Goal: Task Accomplishment & Management: Use online tool/utility

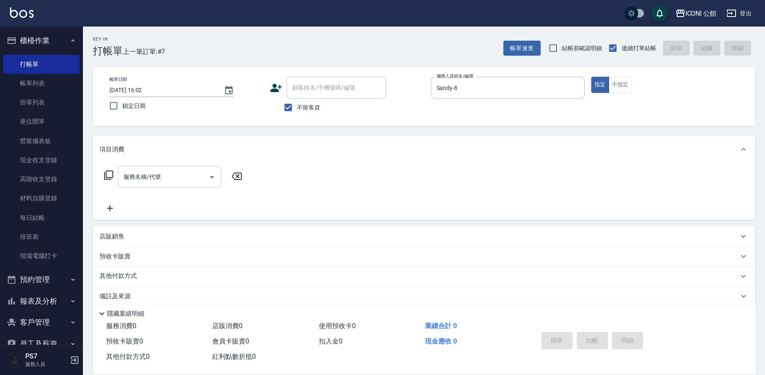
click at [176, 181] on input "服務名稱/代號" at bounding box center [163, 176] width 84 height 15
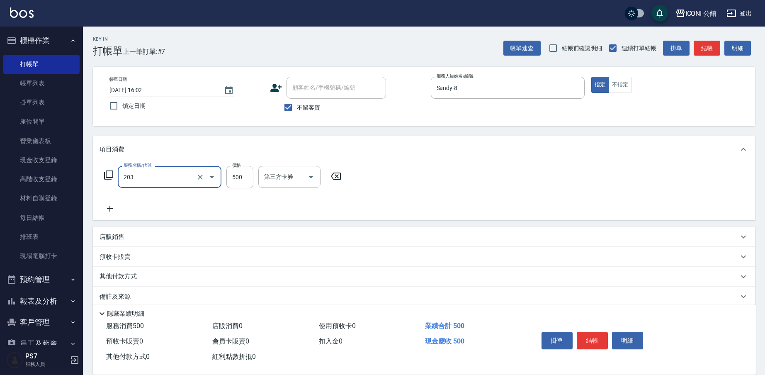
type input "不指定洗+剪(203)"
type input "500"
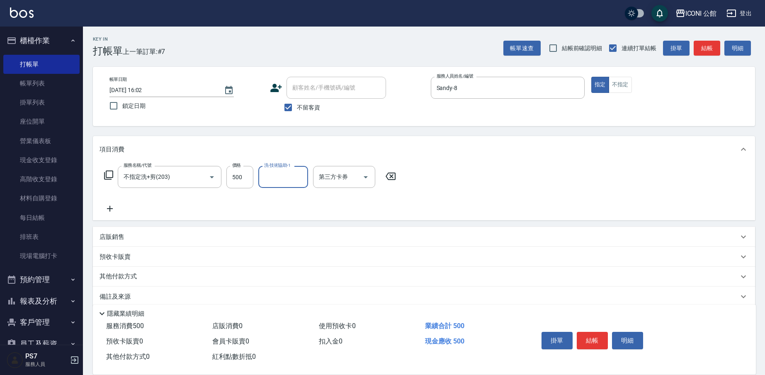
drag, startPoint x: 616, startPoint y: 86, endPoint x: 558, endPoint y: 101, distance: 59.8
click at [615, 86] on button "不指定" at bounding box center [619, 85] width 23 height 16
drag, startPoint x: 192, startPoint y: 174, endPoint x: 196, endPoint y: 178, distance: 4.7
click at [192, 175] on input "不指定洗+剪(203)" at bounding box center [157, 176] width 73 height 15
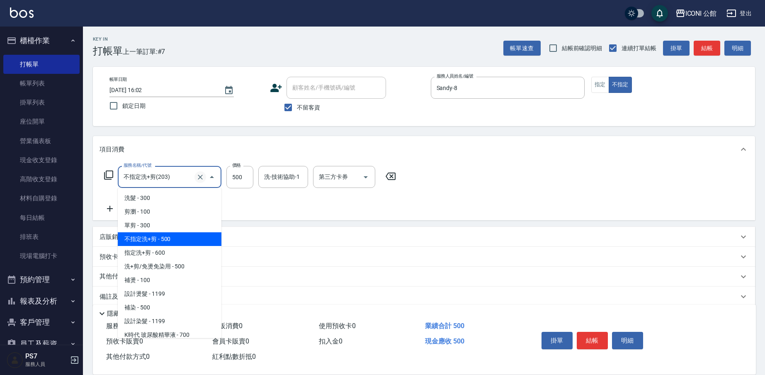
click at [204, 181] on button "Clear" at bounding box center [200, 177] width 12 height 12
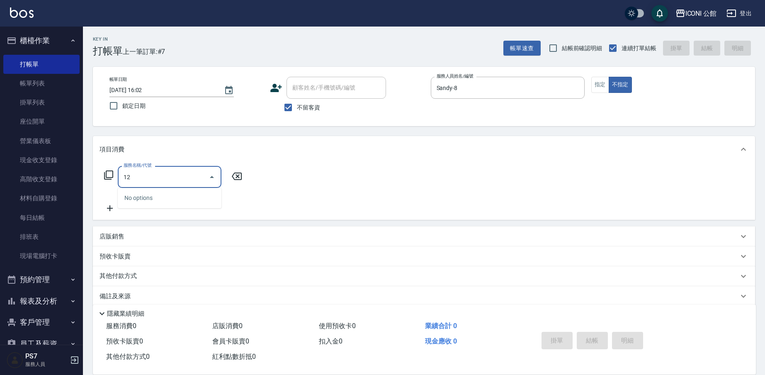
type input "1"
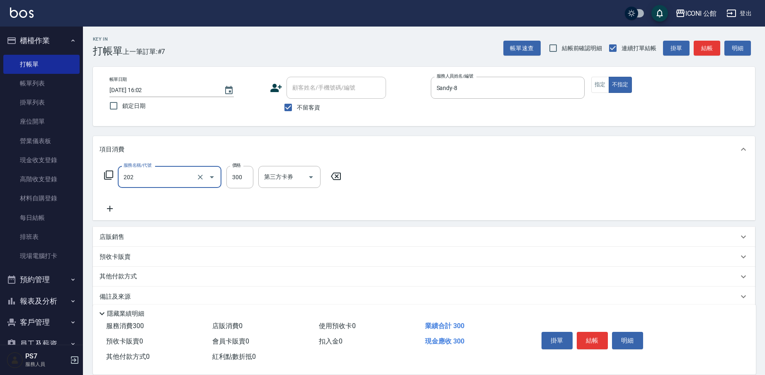
type input "單剪(202)"
click at [600, 337] on button "結帳" at bounding box center [591, 340] width 31 height 17
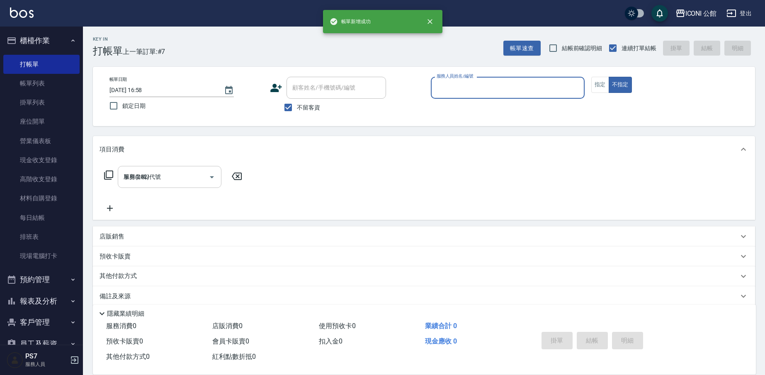
type input "[DATE] 16:58"
click at [610, 80] on button "不指定" at bounding box center [619, 85] width 23 height 16
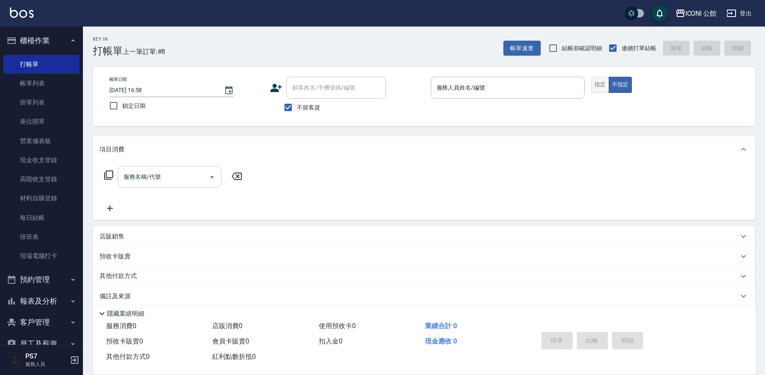
click at [602, 85] on button "指定" at bounding box center [600, 85] width 18 height 16
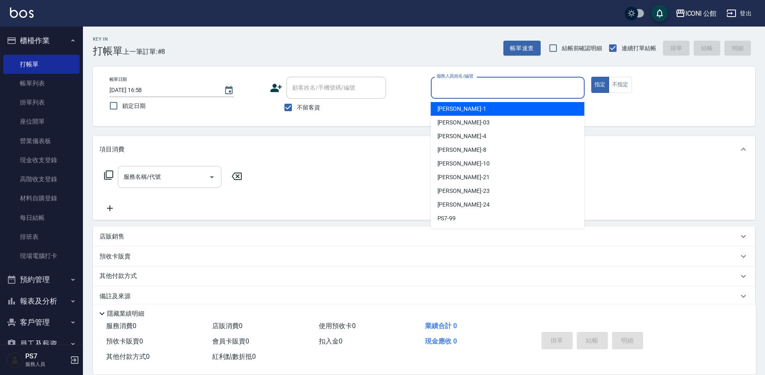
click at [529, 84] on input "服務人員姓名/編號" at bounding box center [507, 87] width 146 height 15
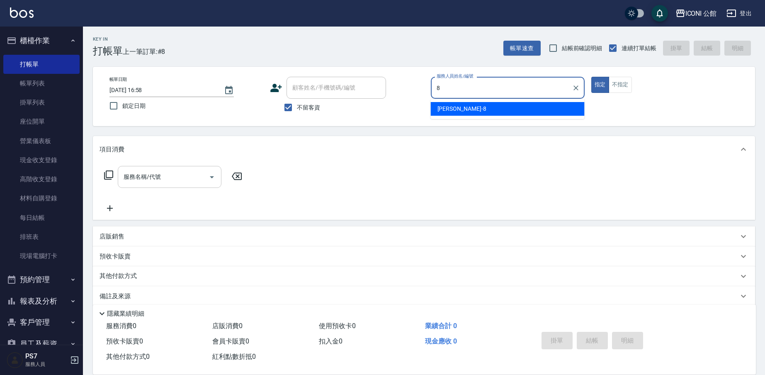
type input "Sandy-8"
type button "true"
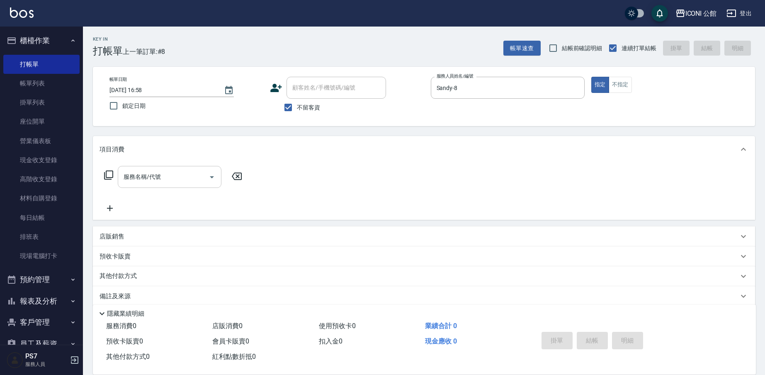
click at [173, 171] on input "服務名稱/代號" at bounding box center [163, 176] width 84 height 15
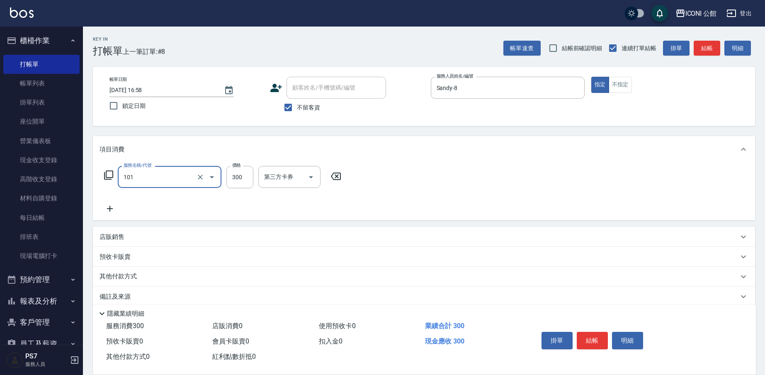
type input "洗髮(101)"
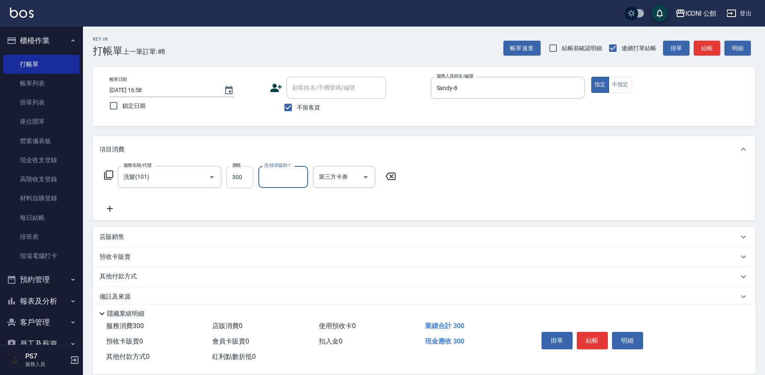
type input "2"
type input "PS7-99"
click at [112, 180] on div "服務名稱/代號 洗髮(101) 服務名稱/代號 價格 300 價格 洗-技術協助-1 PS7-99 洗-技術協助-1 第三方卡券 第三方卡券" at bounding box center [249, 177] width 301 height 22
click at [109, 170] on icon at bounding box center [108, 174] width 9 height 9
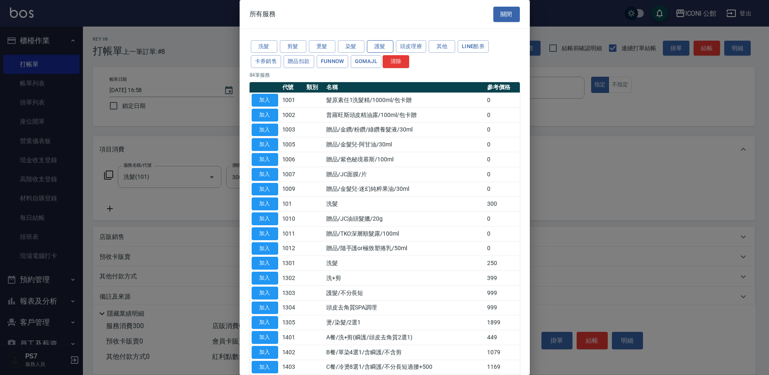
click at [385, 46] on button "護髮" at bounding box center [380, 46] width 27 height 13
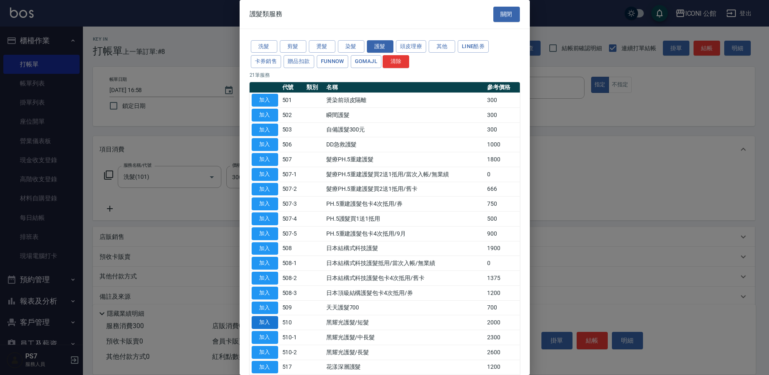
click at [265, 316] on button "加入" at bounding box center [265, 322] width 27 height 13
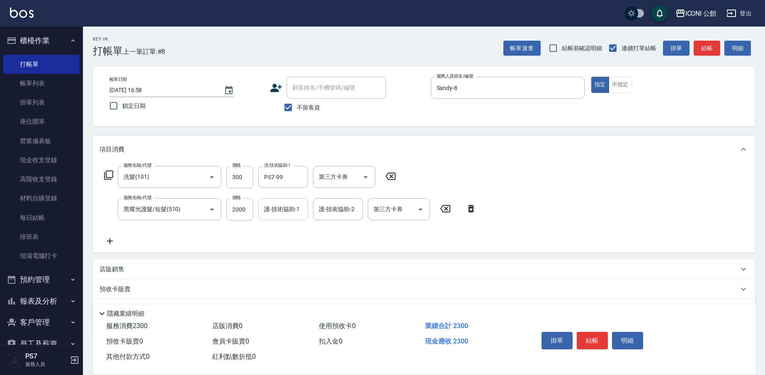
click at [288, 207] on input "護-技術協助-1" at bounding box center [283, 209] width 42 height 15
type input "PS7-99"
type input "[PERSON_NAME]-24"
click at [588, 338] on button "結帳" at bounding box center [591, 340] width 31 height 17
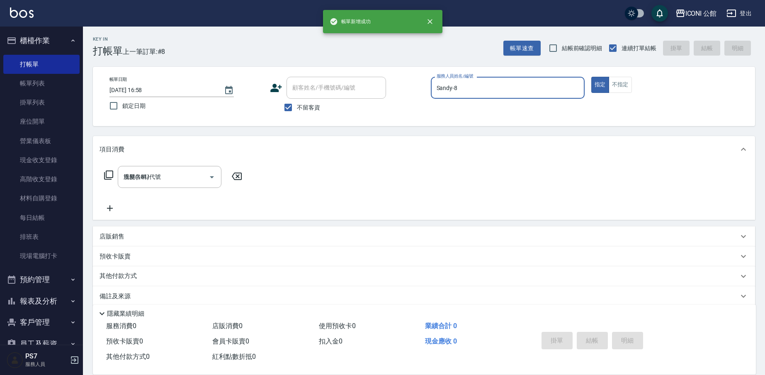
type input "[DATE] 16:59"
type input "Sandy-8"
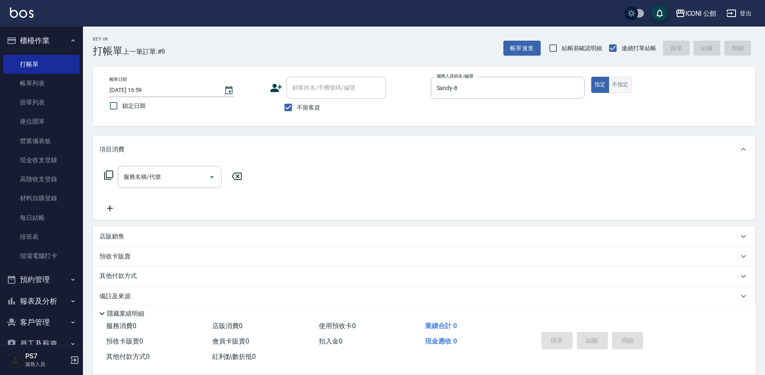
click at [620, 90] on button "不指定" at bounding box center [619, 85] width 23 height 16
click at [188, 179] on input "服務名稱/代號" at bounding box center [163, 176] width 84 height 15
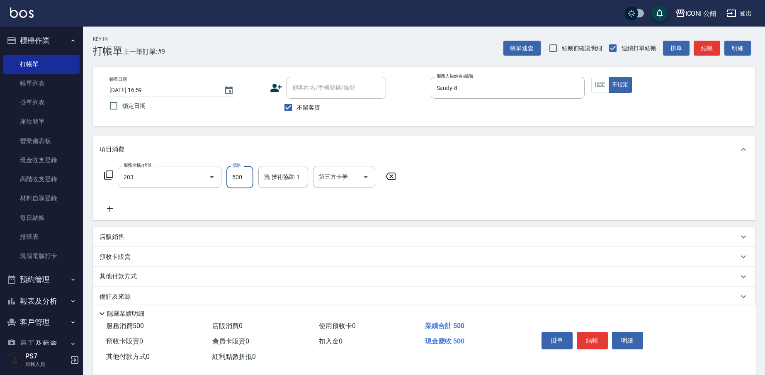
type input "不指定洗+剪(203)"
type input "500"
type input "[PERSON_NAME]-24"
click at [585, 337] on button "結帳" at bounding box center [591, 340] width 31 height 17
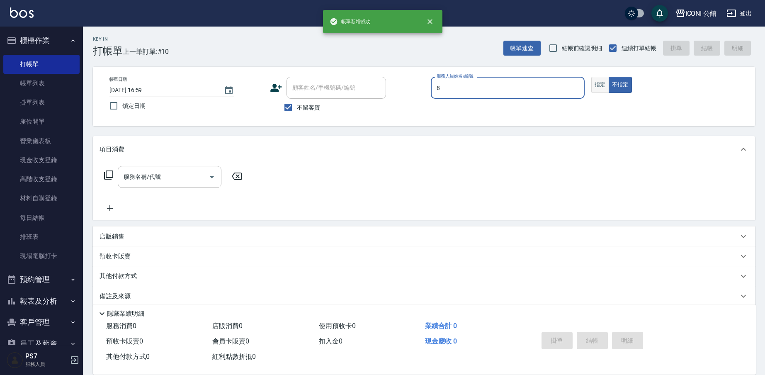
type input "Sandy-8"
type button "false"
click at [600, 82] on button "指定" at bounding box center [600, 85] width 18 height 16
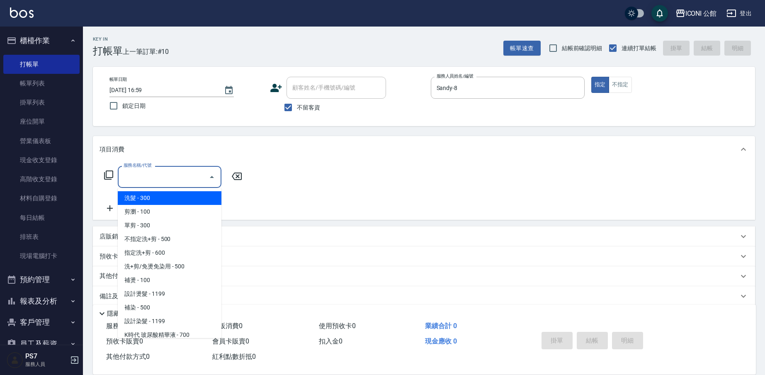
click at [195, 177] on input "服務名稱/代號" at bounding box center [163, 176] width 84 height 15
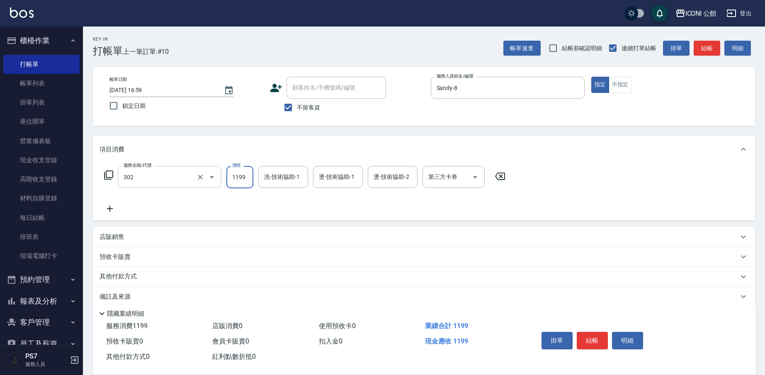
type input "設計燙髮(302)"
type input "1380"
type input "[PERSON_NAME]-24"
type input "Sandy-8"
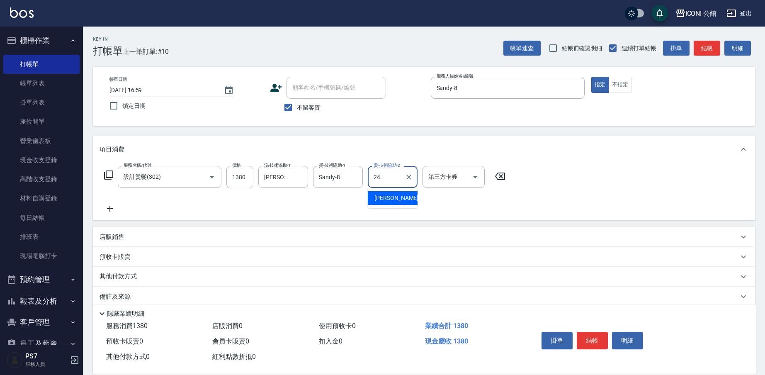
type input "[PERSON_NAME]-24"
drag, startPoint x: 597, startPoint y: 336, endPoint x: 585, endPoint y: 327, distance: 14.8
click at [597, 336] on button "結帳" at bounding box center [591, 340] width 31 height 17
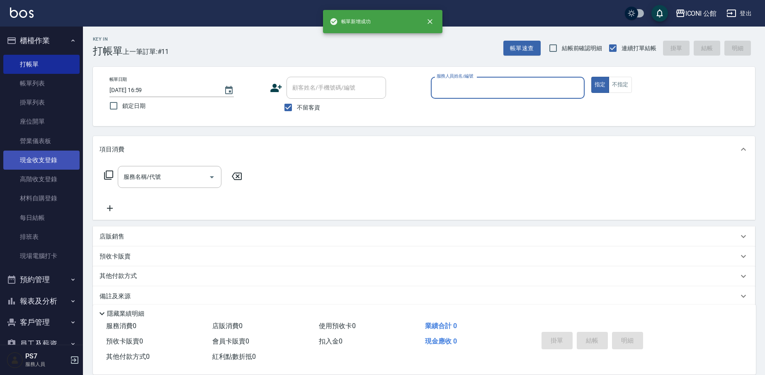
click at [48, 160] on link "現金收支登錄" at bounding box center [41, 159] width 76 height 19
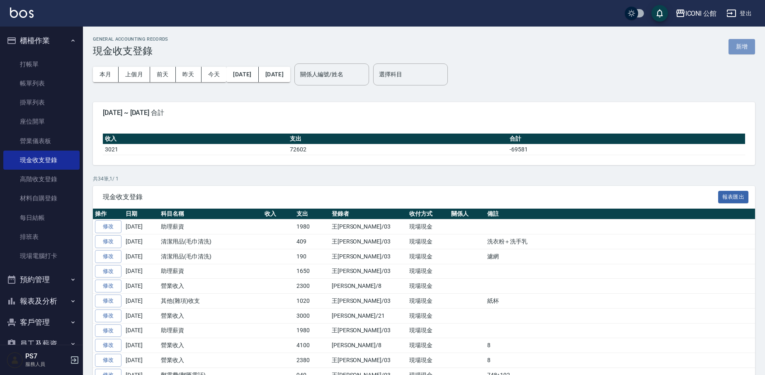
drag, startPoint x: 747, startPoint y: 44, endPoint x: 739, endPoint y: 46, distance: 8.4
click at [747, 44] on button "新增" at bounding box center [741, 46] width 27 height 15
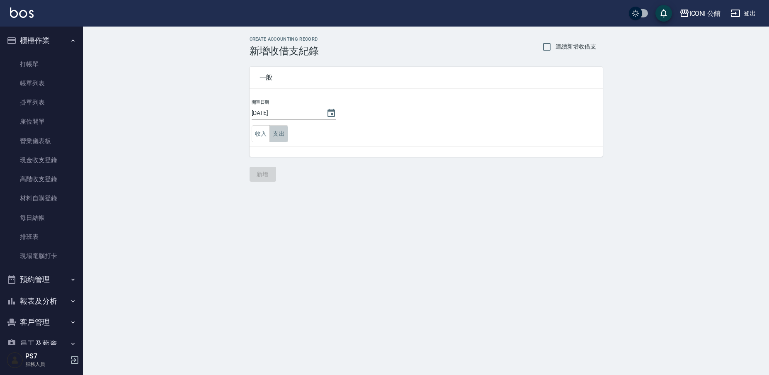
click at [280, 140] on button "支出" at bounding box center [278, 133] width 19 height 17
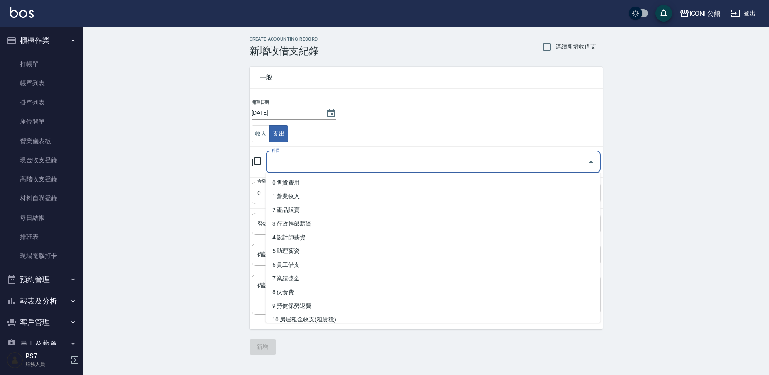
drag, startPoint x: 310, startPoint y: 162, endPoint x: 302, endPoint y: 169, distance: 10.9
click at [310, 162] on input "科目" at bounding box center [426, 162] width 315 height 15
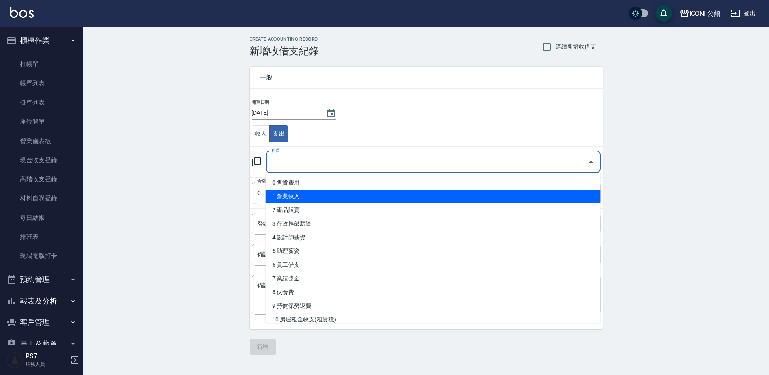
click at [286, 195] on li "1 營業收入" at bounding box center [433, 196] width 335 height 14
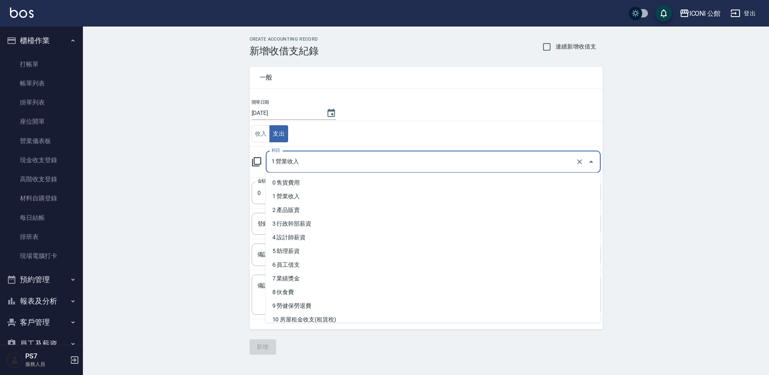
drag, startPoint x: 310, startPoint y: 154, endPoint x: 418, endPoint y: 169, distance: 108.8
click at [312, 155] on input "1 營業收入" at bounding box center [421, 162] width 304 height 15
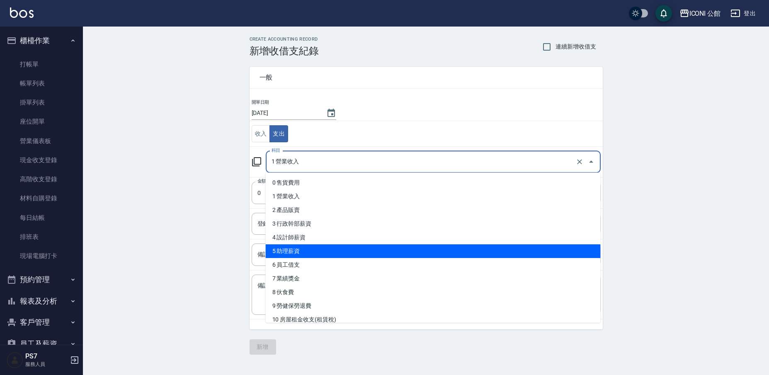
click at [343, 257] on li "5 助理薪資" at bounding box center [433, 251] width 335 height 14
type input "5 助理薪資"
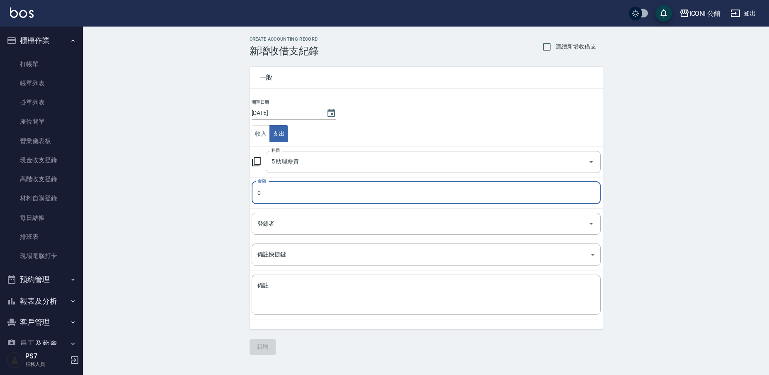
click at [303, 198] on input "0" at bounding box center [426, 192] width 349 height 22
click at [261, 194] on input "01980" at bounding box center [426, 192] width 349 height 22
type input "1980"
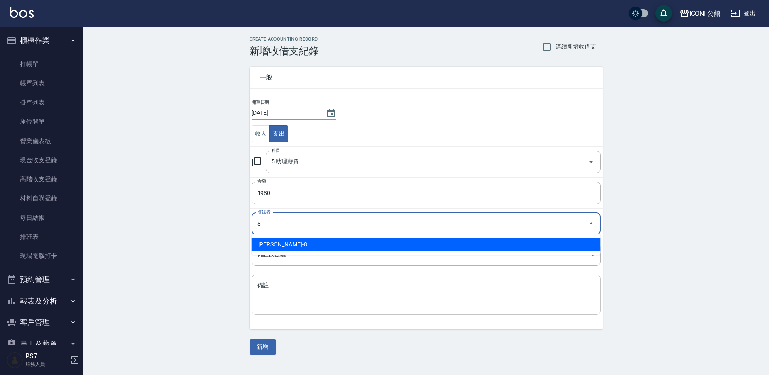
type input "[PERSON_NAME]-8"
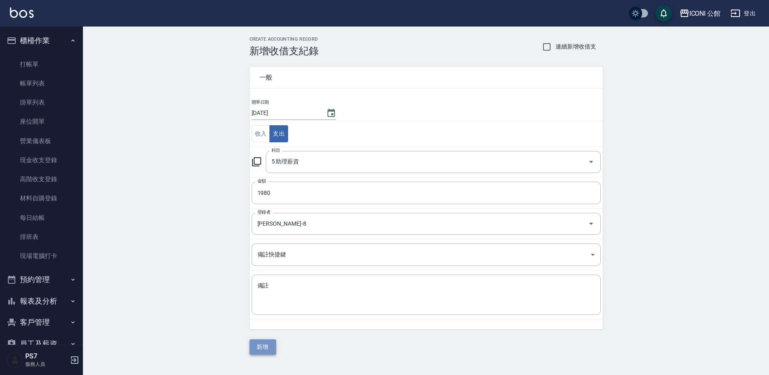
click at [261, 347] on button "新增" at bounding box center [262, 346] width 27 height 15
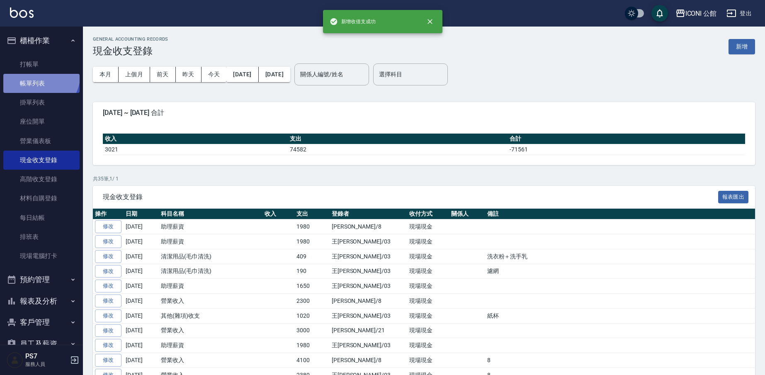
click at [38, 74] on link "帳單列表" at bounding box center [41, 83] width 76 height 19
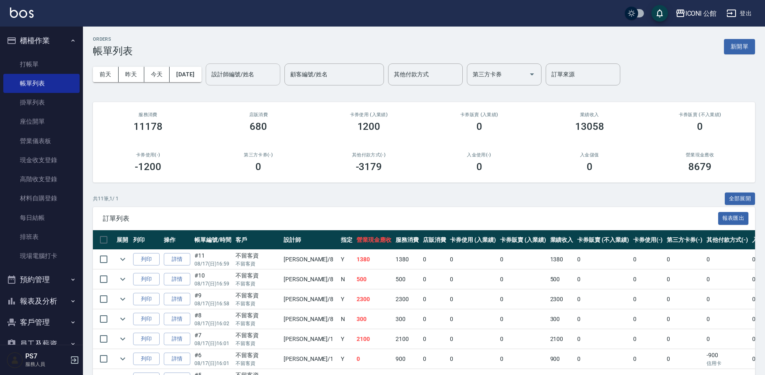
click at [224, 71] on input "設計師編號/姓名" at bounding box center [242, 74] width 67 height 15
type input "Sandy-8"
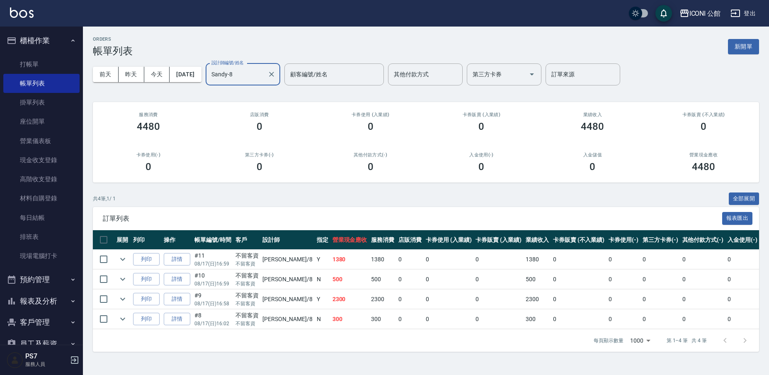
click at [60, 299] on button "報表及分析" at bounding box center [41, 301] width 76 height 22
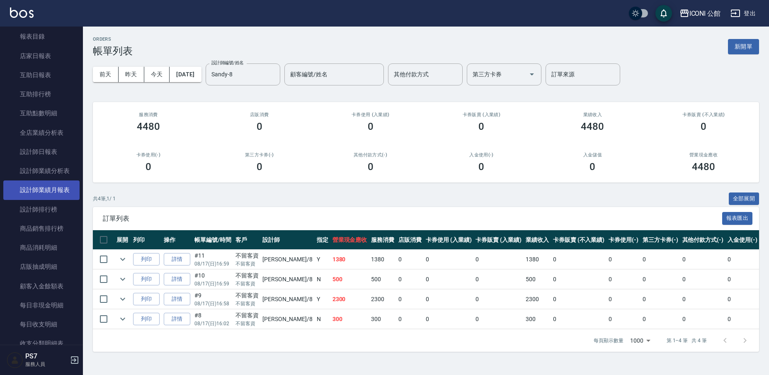
click at [62, 196] on link "設計師業績月報表" at bounding box center [41, 189] width 76 height 19
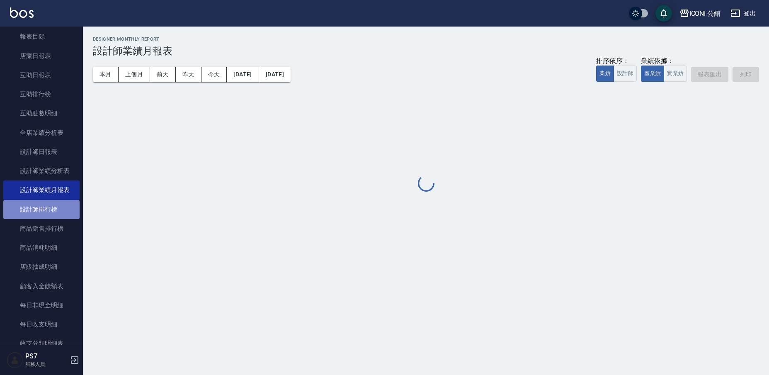
click at [60, 207] on link "設計師排行榜" at bounding box center [41, 209] width 76 height 19
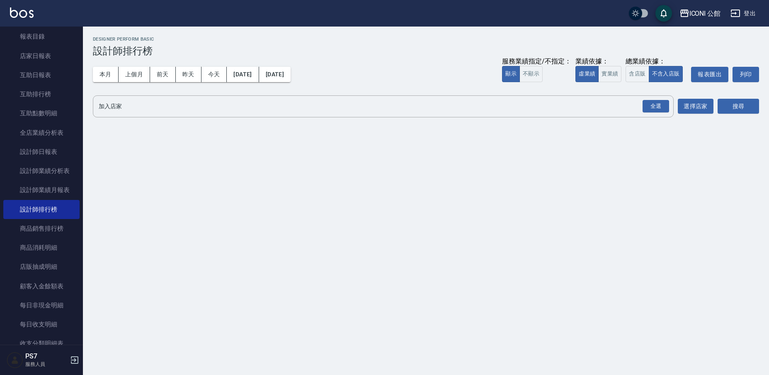
click at [623, 74] on div "服務業績指定/不指定： 顯示 不顯示 業績依據： 虛業績 實業績 總業績依據： 含店販 不含入店販 報表匯出 列印" at bounding box center [630, 74] width 257 height 15
click at [631, 83] on div "本月 上個月 [DATE] [DATE] [DATE] [DATE] [DATE] 服務業績指定/不指定： 顯示 不顯示 業績依據： 虛業績 實業績 總業績依…" at bounding box center [426, 74] width 666 height 35
click at [636, 78] on button "含店販" at bounding box center [636, 74] width 23 height 16
drag, startPoint x: 663, startPoint y: 106, endPoint x: 755, endPoint y: 112, distance: 92.6
click at [663, 106] on div "全選" at bounding box center [655, 106] width 27 height 13
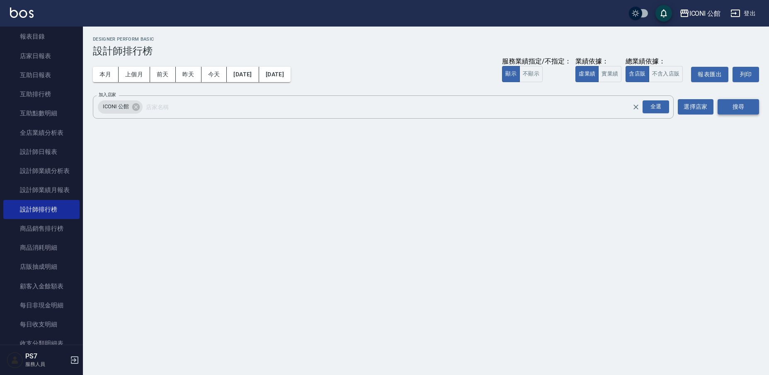
click at [755, 112] on button "搜尋" at bounding box center [737, 106] width 41 height 15
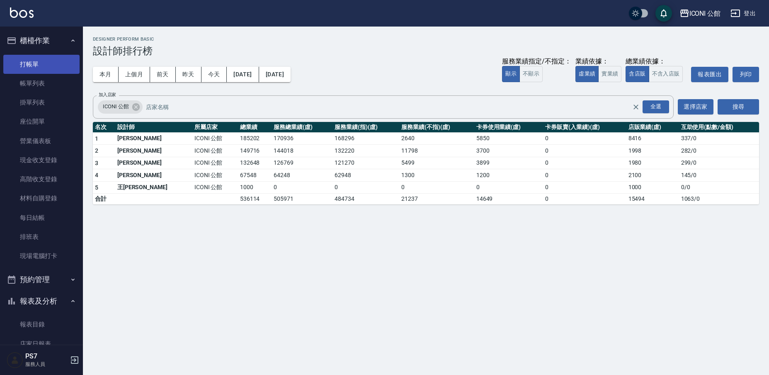
click at [59, 66] on link "打帳單" at bounding box center [41, 64] width 76 height 19
